Goal: Navigation & Orientation: Find specific page/section

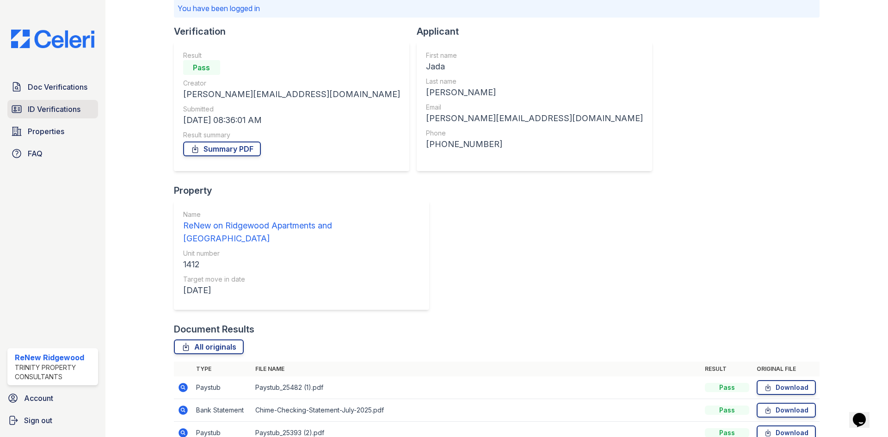
click at [36, 100] on link "ID Verifications" at bounding box center [52, 109] width 91 height 18
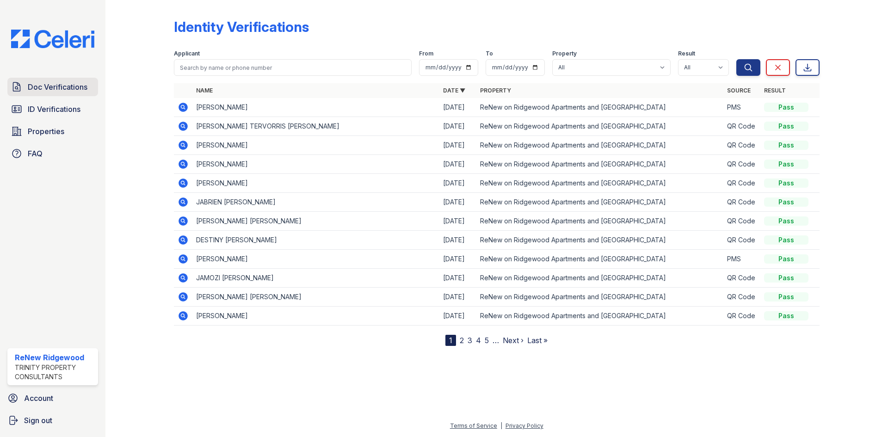
click at [40, 88] on span "Doc Verifications" at bounding box center [58, 86] width 60 height 11
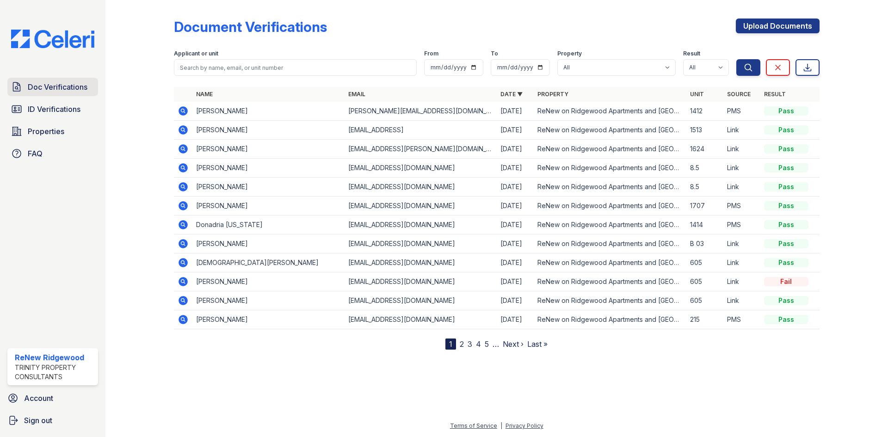
click at [40, 85] on span "Doc Verifications" at bounding box center [58, 86] width 60 height 11
